Goal: Use online tool/utility: Utilize a website feature to perform a specific function

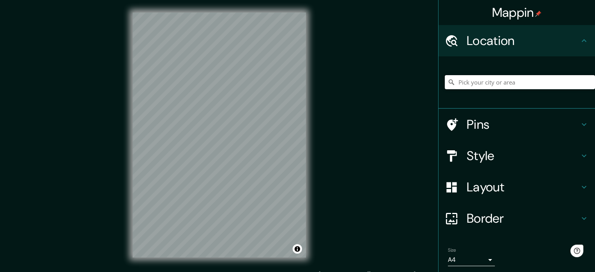
click at [473, 82] on input "Pick your city or area" at bounding box center [520, 82] width 150 height 14
click at [497, 84] on input "Pick your city or area" at bounding box center [520, 82] width 150 height 14
paste input "CASA CURUTCHET"
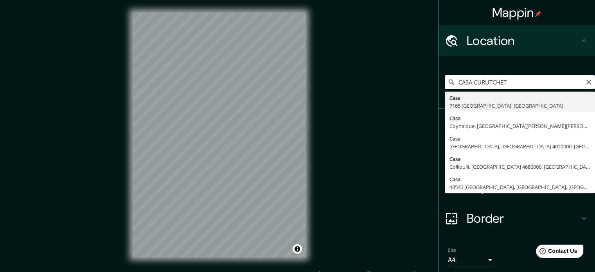
type input "CASA CURUTCHET"
click at [499, 77] on input "CASA CURUTCHET" at bounding box center [520, 82] width 150 height 14
click at [491, 79] on input "CASA CURUTCHET" at bounding box center [520, 82] width 150 height 14
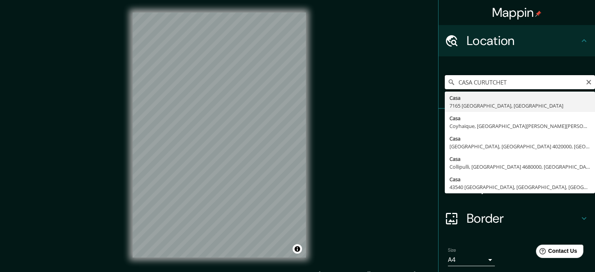
click at [491, 79] on input "CASA CURUTCHET" at bounding box center [520, 82] width 150 height 14
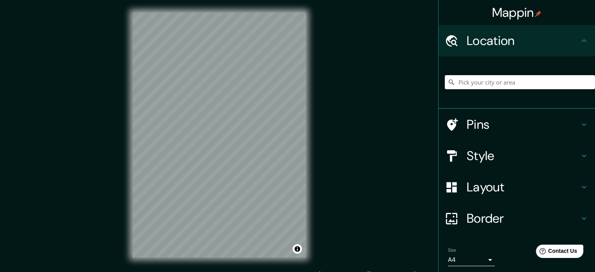
paste input "Casa Curutchet, [GEOGRAPHIC_DATA], [GEOGRAPHIC_DATA], [GEOGRAPHIC_DATA]"
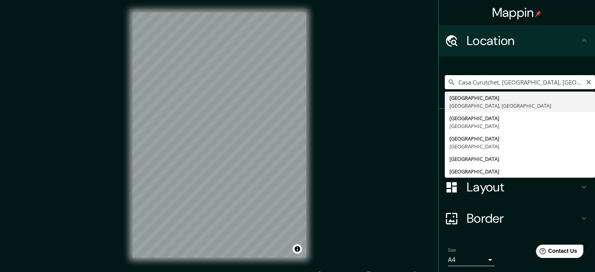
type input "[GEOGRAPHIC_DATA], [GEOGRAPHIC_DATA], [GEOGRAPHIC_DATA]"
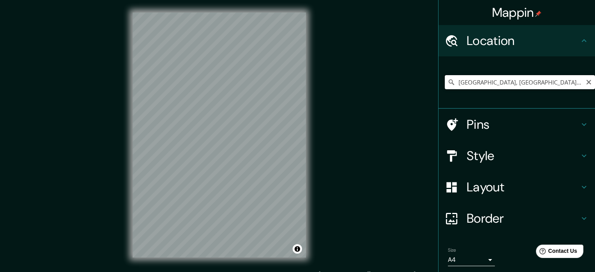
click at [564, 83] on input "[GEOGRAPHIC_DATA], [GEOGRAPHIC_DATA], [GEOGRAPHIC_DATA]" at bounding box center [520, 82] width 150 height 14
drag, startPoint x: 564, startPoint y: 84, endPoint x: 584, endPoint y: 83, distance: 20.0
click at [584, 83] on div "[GEOGRAPHIC_DATA], [GEOGRAPHIC_DATA], [GEOGRAPHIC_DATA]" at bounding box center [520, 82] width 150 height 14
click at [575, 81] on input "[GEOGRAPHIC_DATA], [GEOGRAPHIC_DATA], [GEOGRAPHIC_DATA]" at bounding box center [520, 82] width 150 height 14
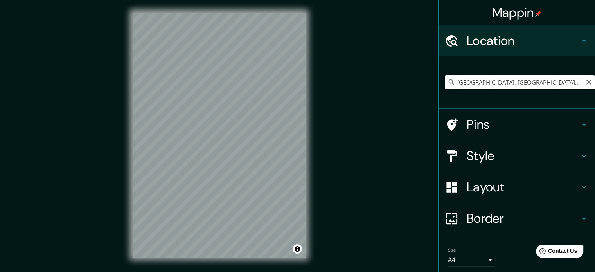
click at [575, 81] on input "[GEOGRAPHIC_DATA], [GEOGRAPHIC_DATA], [GEOGRAPHIC_DATA]" at bounding box center [520, 82] width 150 height 14
drag, startPoint x: 575, startPoint y: 81, endPoint x: 387, endPoint y: 92, distance: 188.0
click at [387, 92] on div "Mappin Location [GEOGRAPHIC_DATA], [GEOGRAPHIC_DATA], [GEOGRAPHIC_DATA] Pins St…" at bounding box center [297, 141] width 595 height 282
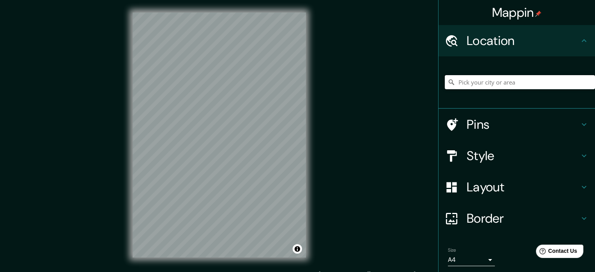
paste input "Casa Curutchet, [GEOGRAPHIC_DATA], [GEOGRAPHIC_DATA], [GEOGRAPHIC_DATA]"
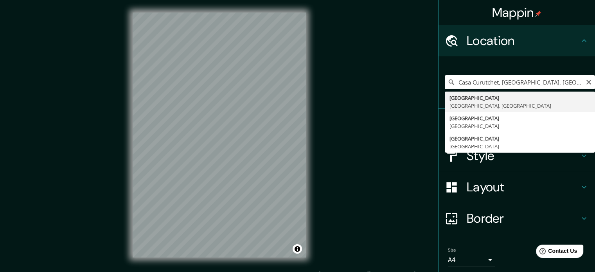
click at [383, 129] on div "Mappin Location [GEOGRAPHIC_DATA], [GEOGRAPHIC_DATA], [GEOGRAPHIC_DATA], [GEOGR…" at bounding box center [297, 141] width 595 height 282
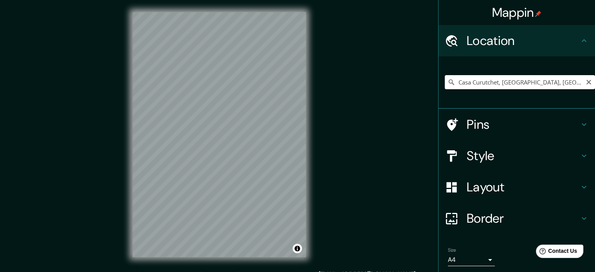
scroll to position [2, 0]
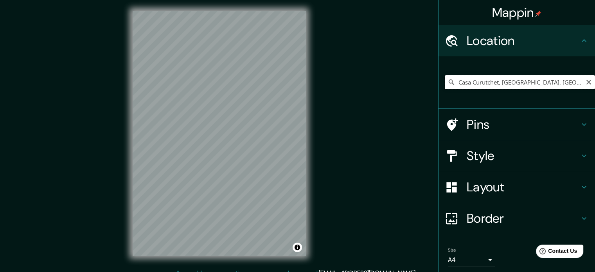
click at [511, 86] on input "Casa Curutchet, [GEOGRAPHIC_DATA], [GEOGRAPHIC_DATA], [GEOGRAPHIC_DATA]" at bounding box center [520, 82] width 150 height 14
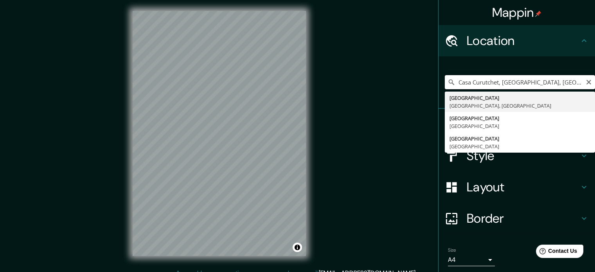
drag, startPoint x: 497, startPoint y: 81, endPoint x: 461, endPoint y: 82, distance: 36.8
click at [461, 82] on input "Casa Curutchet, [GEOGRAPHIC_DATA], [GEOGRAPHIC_DATA], [GEOGRAPHIC_DATA]" at bounding box center [520, 82] width 150 height 14
click at [455, 82] on input "Casa Curutchet, [GEOGRAPHIC_DATA], [GEOGRAPHIC_DATA], [GEOGRAPHIC_DATA]" at bounding box center [520, 82] width 150 height 14
click at [454, 82] on input "Casa Curutchet, [GEOGRAPHIC_DATA], [GEOGRAPHIC_DATA], [GEOGRAPHIC_DATA]" at bounding box center [520, 82] width 150 height 14
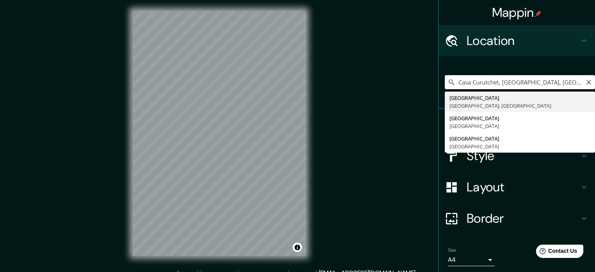
click at [454, 82] on input "Casa Curutchet, [GEOGRAPHIC_DATA], [GEOGRAPHIC_DATA], [GEOGRAPHIC_DATA]" at bounding box center [520, 82] width 150 height 14
click at [486, 82] on input "Casa Curutchet, [GEOGRAPHIC_DATA], [GEOGRAPHIC_DATA], [GEOGRAPHIC_DATA]" at bounding box center [520, 82] width 150 height 14
drag, startPoint x: 496, startPoint y: 82, endPoint x: 435, endPoint y: 86, distance: 60.8
click at [438, 86] on div "Casa Curutchet, [GEOGRAPHIC_DATA], [GEOGRAPHIC_DATA], [GEOGRAPHIC_DATA] [GEOGRA…" at bounding box center [516, 82] width 156 height 52
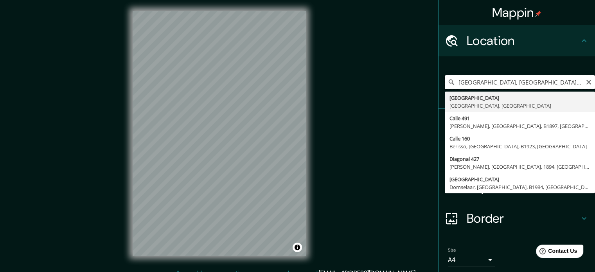
type input "[GEOGRAPHIC_DATA], [GEOGRAPHIC_DATA], [GEOGRAPHIC_DATA]"
click at [507, 81] on input "[GEOGRAPHIC_DATA], [GEOGRAPHIC_DATA], [GEOGRAPHIC_DATA]" at bounding box center [520, 82] width 150 height 14
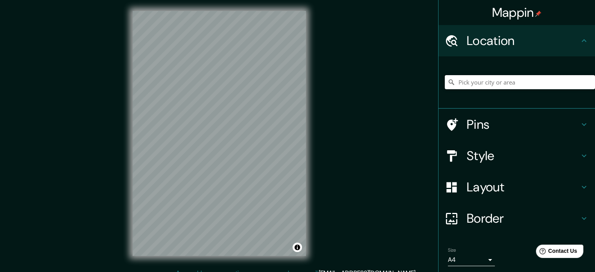
paste input "ubicada en [STREET_ADDRESS]"
type input "[GEOGRAPHIC_DATA], [GEOGRAPHIC_DATA], [GEOGRAPHIC_DATA]"
click at [509, 98] on div "[GEOGRAPHIC_DATA], [GEOGRAPHIC_DATA], [GEOGRAPHIC_DATA] [GEOGRAPHIC_DATA] [GEOG…" at bounding box center [520, 82] width 150 height 39
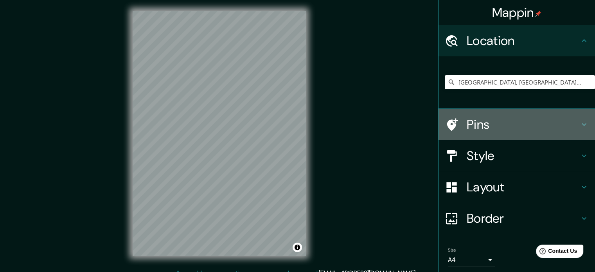
click at [496, 118] on h4 "Pins" at bounding box center [522, 125] width 113 height 16
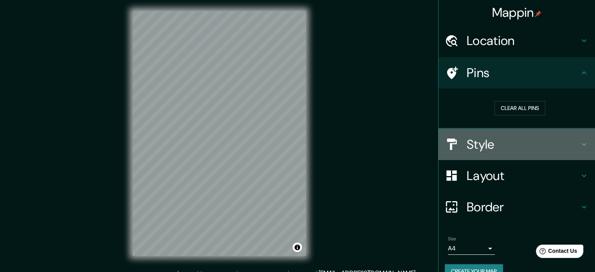
click at [506, 147] on h4 "Style" at bounding box center [522, 144] width 113 height 16
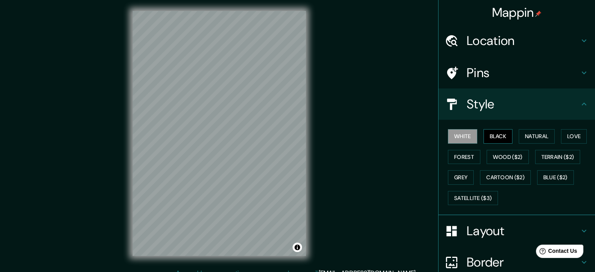
click at [494, 141] on button "Black" at bounding box center [497, 136] width 29 height 14
click at [524, 136] on button "Natural" at bounding box center [536, 136] width 36 height 14
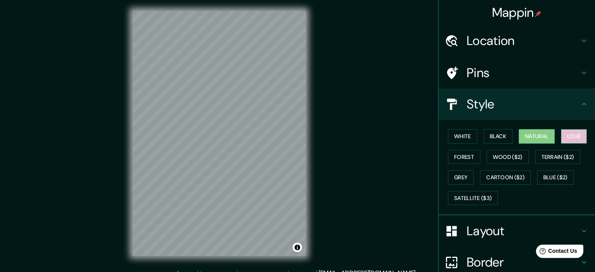
click at [561, 137] on button "Love" at bounding box center [574, 136] width 26 height 14
click at [556, 152] on button "Terrain ($2)" at bounding box center [557, 157] width 45 height 14
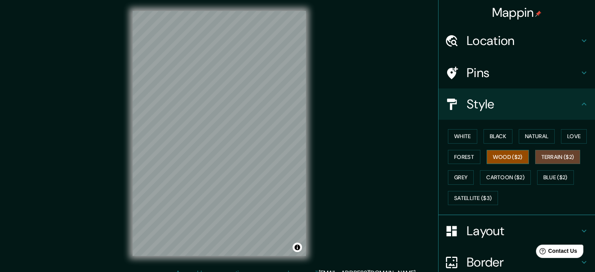
click at [497, 151] on button "Wood ($2)" at bounding box center [507, 157] width 42 height 14
click at [460, 156] on button "Forest" at bounding box center [464, 157] width 32 height 14
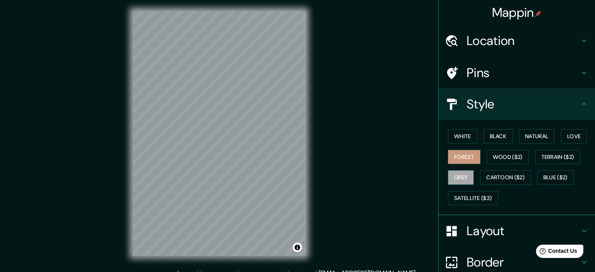
click at [454, 177] on button "Grey" at bounding box center [461, 177] width 26 height 14
click at [487, 179] on button "Cartoon ($2)" at bounding box center [505, 177] width 51 height 14
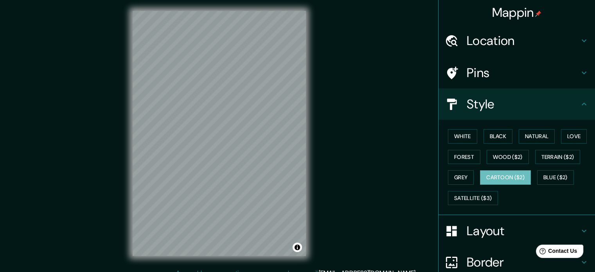
click at [531, 173] on div "White Black Natural Love Forest Wood ($2) Terrain ($2) Grey Cartoon ($2) Blue (…" at bounding box center [520, 167] width 150 height 82
